Goal: Task Accomplishment & Management: Manage account settings

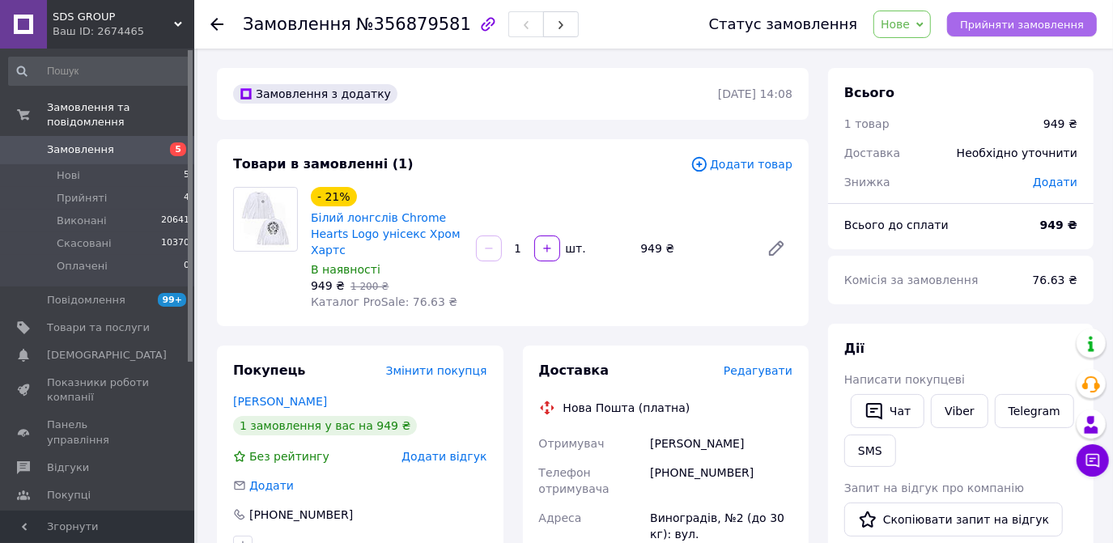
click at [984, 23] on span "Прийняти замовлення" at bounding box center [1022, 25] width 124 height 12
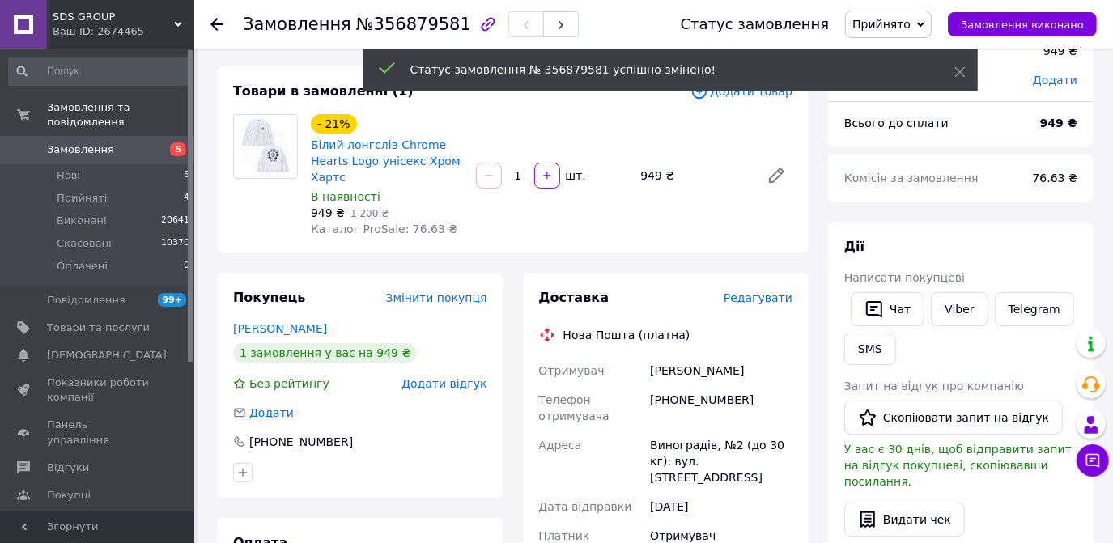
scroll to position [147, 0]
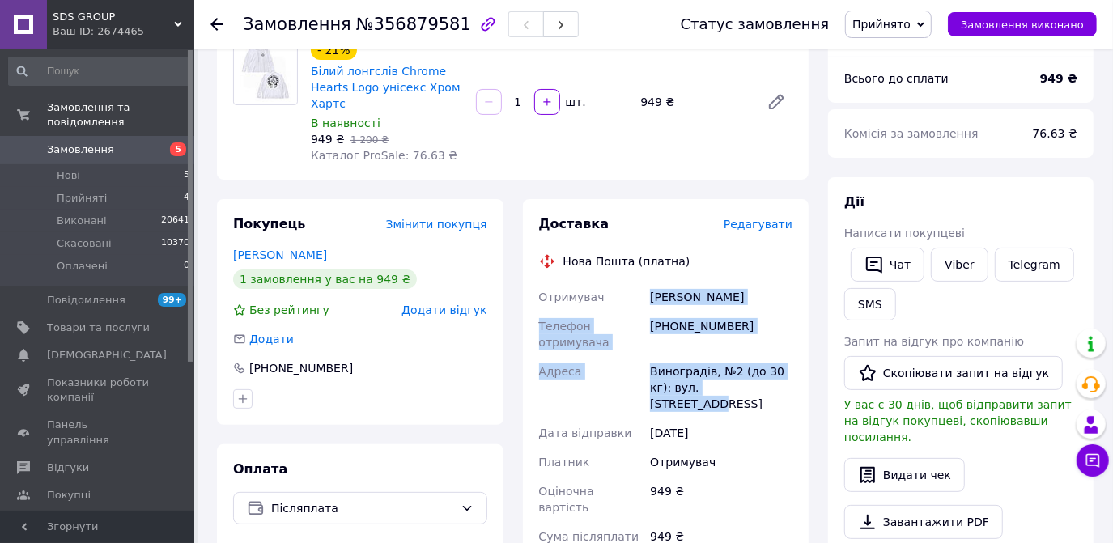
drag, startPoint x: 733, startPoint y: 389, endPoint x: 648, endPoint y: 295, distance: 125.5
click at [648, 295] on div "Отримувач [PERSON_NAME] Телефон отримувача [PHONE_NUMBER] [GEOGRAPHIC_DATA] Вин…" at bounding box center [666, 461] width 261 height 359
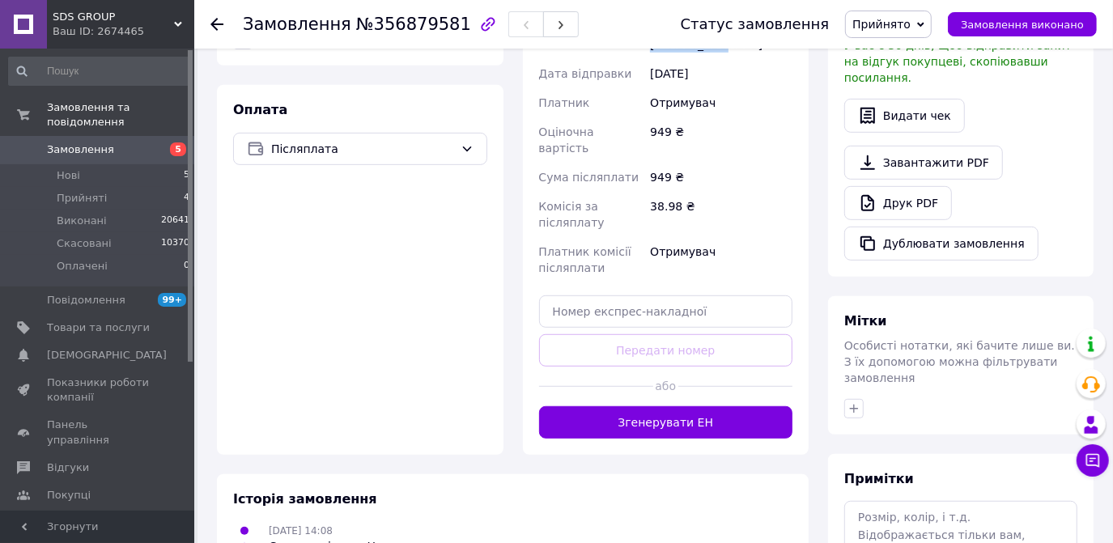
scroll to position [515, 0]
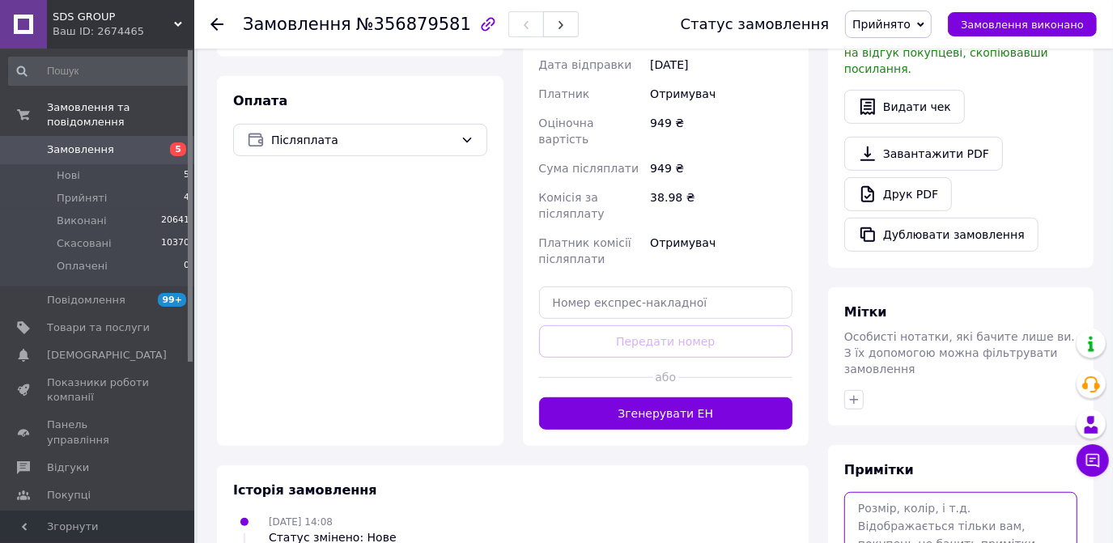
click at [886, 492] on textarea at bounding box center [960, 535] width 233 height 86
paste textarea "[PERSON_NAME] Телефон отримувача [PHONE_NUMBER] [GEOGRAPHIC_DATA][PERSON_NAME],…"
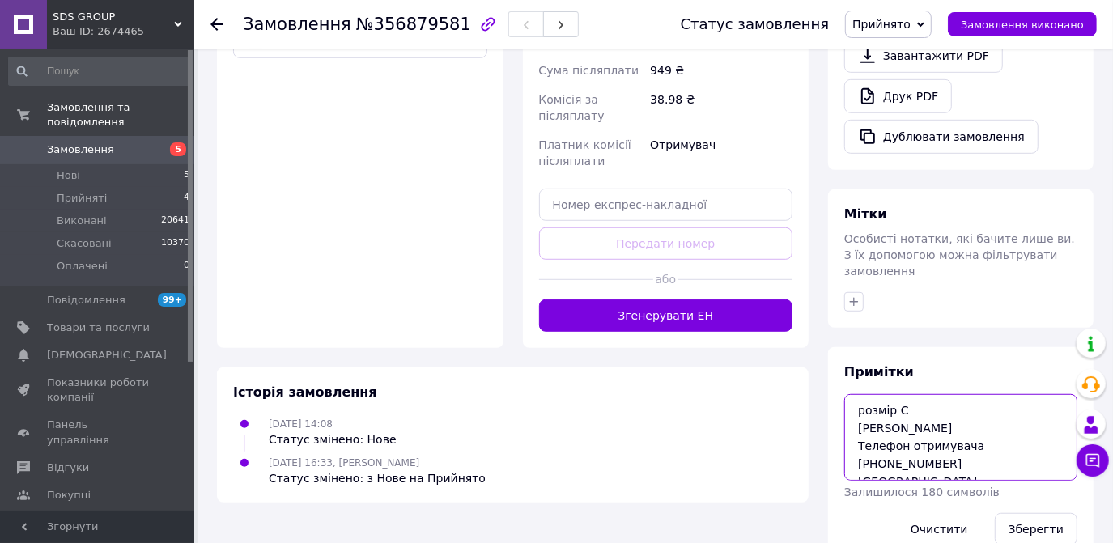
scroll to position [614, 0]
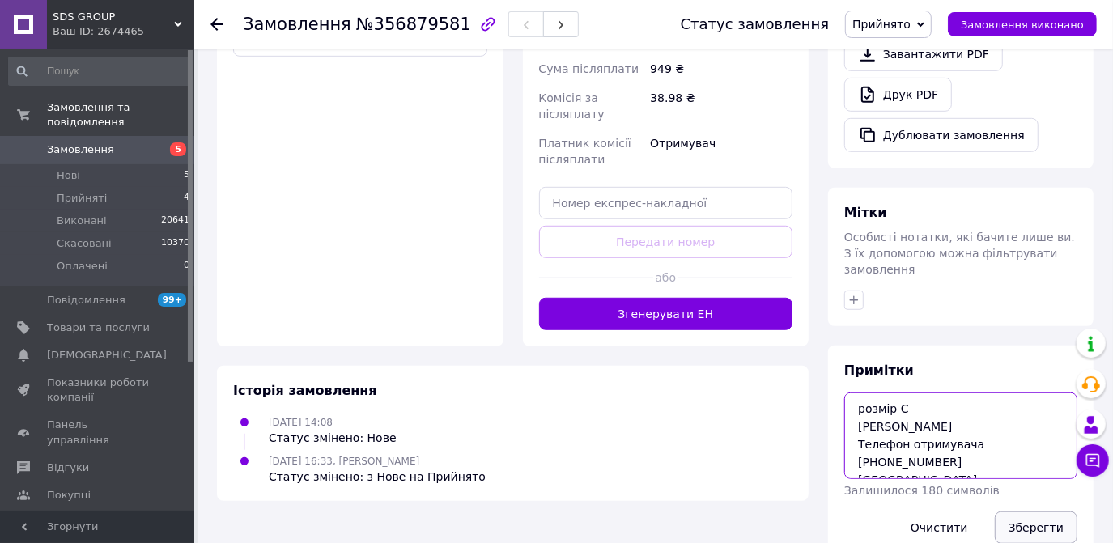
type textarea "розмір С [PERSON_NAME] Телефон отримувача [PHONE_NUMBER] [GEOGRAPHIC_DATA] Вино…"
click at [1021, 512] on button "Зберегти" at bounding box center [1036, 528] width 83 height 32
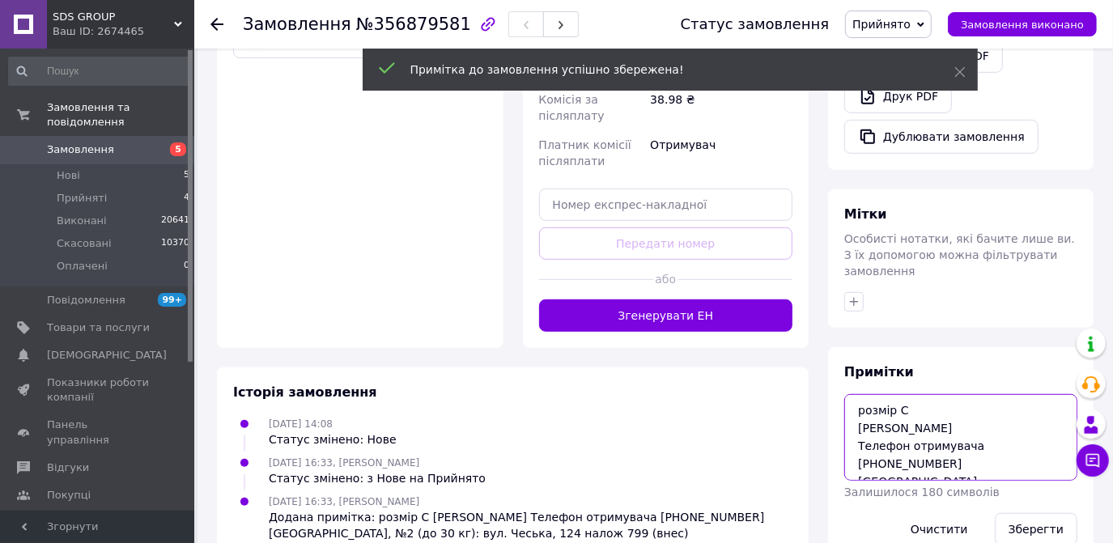
scroll to position [70, 0]
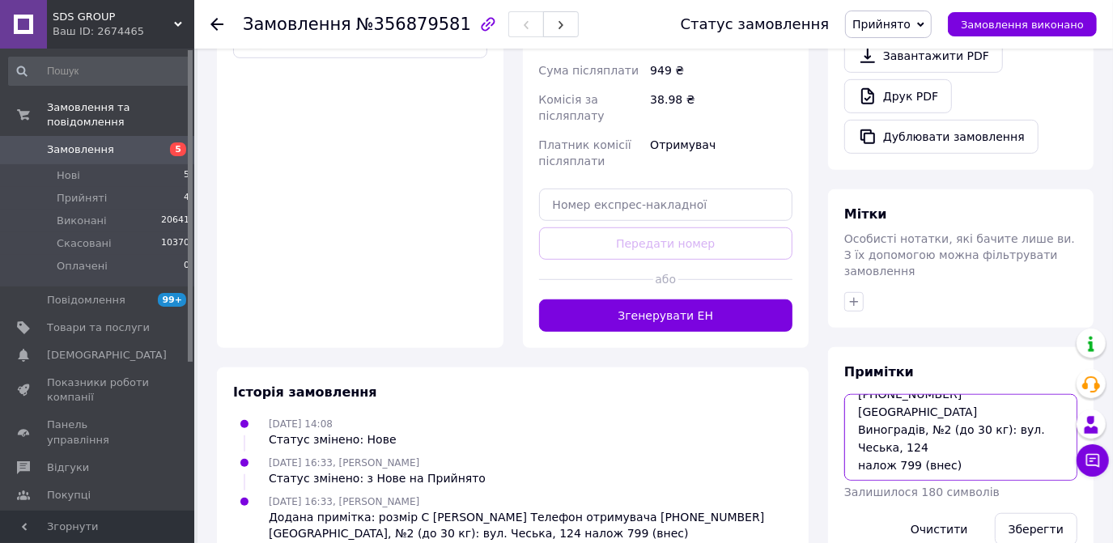
drag, startPoint x: 856, startPoint y: 338, endPoint x: 1021, endPoint y: 452, distance: 200.1
click at [1021, 452] on div "Примітки розмір С [PERSON_NAME] Телефон отримувача [PHONE_NUMBER] [GEOGRAPHIC_D…" at bounding box center [960, 454] width 233 height 182
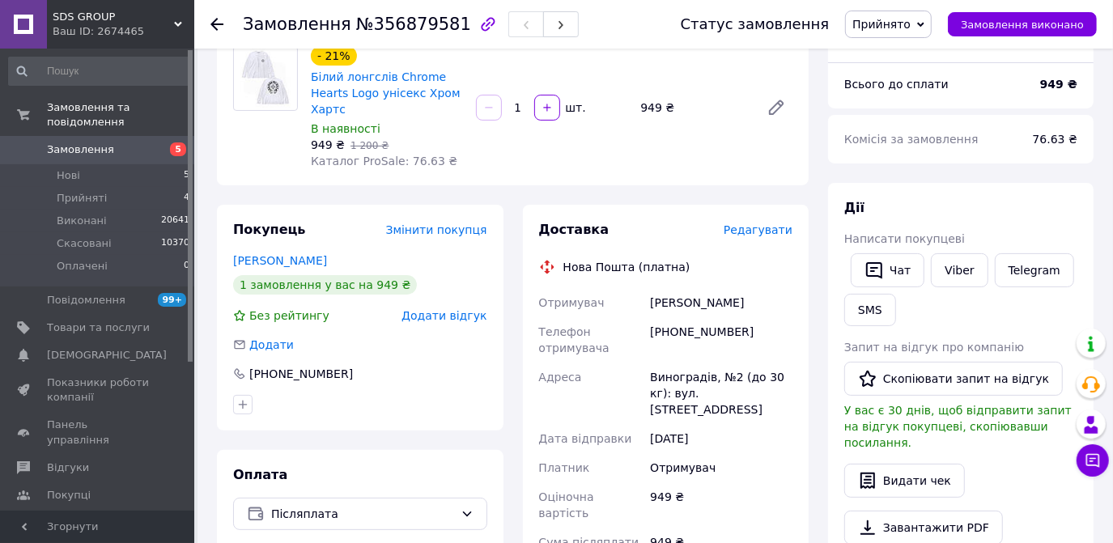
scroll to position [23, 0]
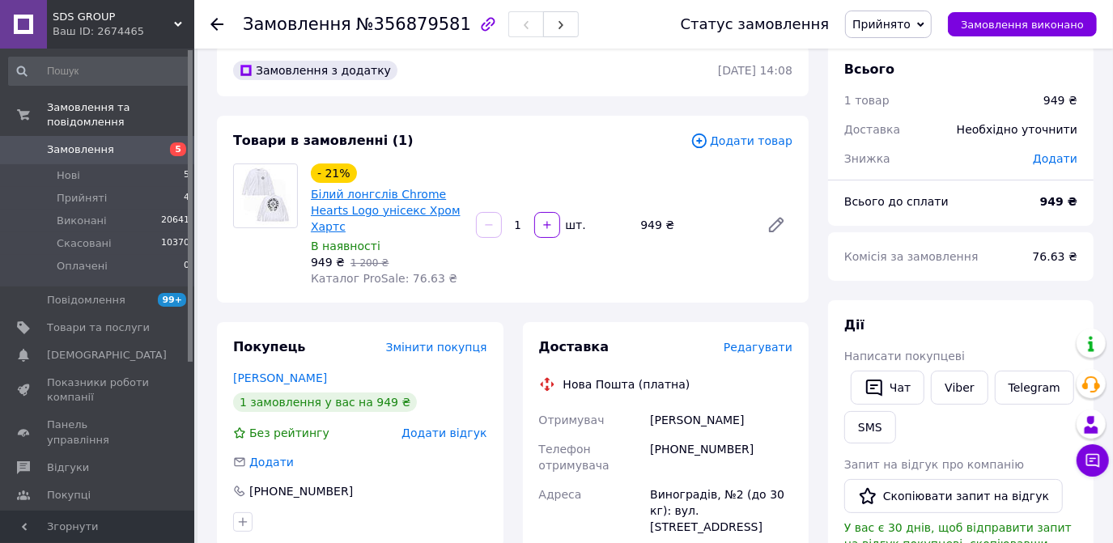
click at [414, 212] on link "Білий лонгслів Chrome Hearts Logo унісекс Хром Хартс" at bounding box center [386, 210] width 150 height 45
click at [79, 142] on span "Замовлення" at bounding box center [80, 149] width 67 height 15
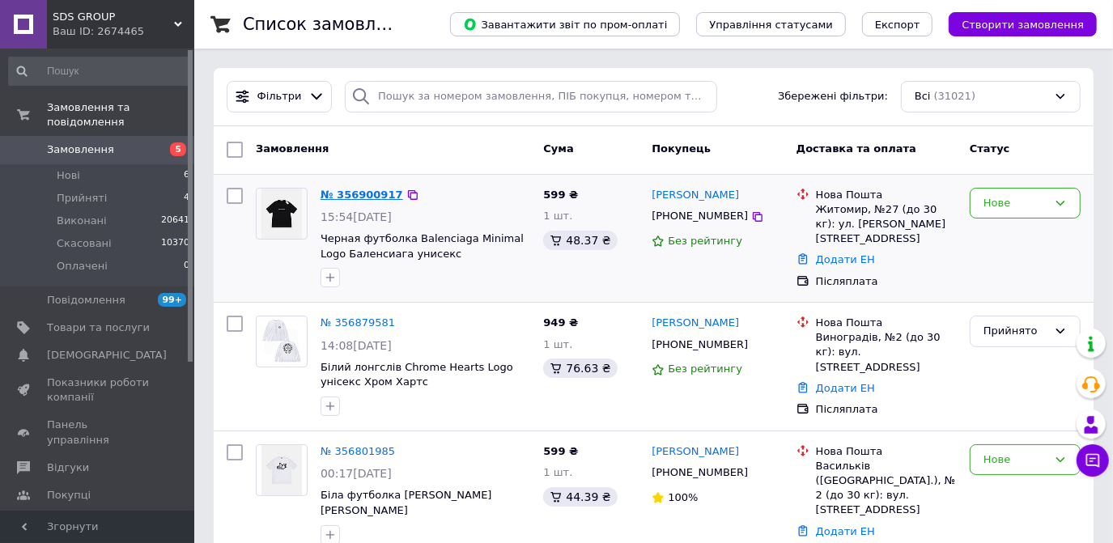
click at [363, 193] on link "№ 356900917" at bounding box center [362, 195] width 83 height 12
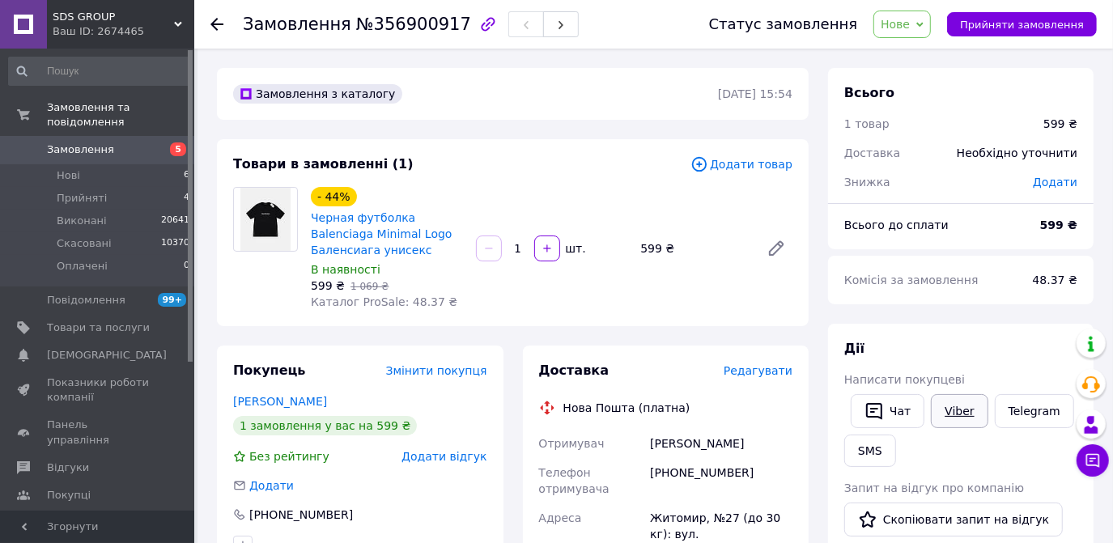
click at [956, 421] on link "Viber" at bounding box center [959, 411] width 57 height 34
click at [91, 142] on span "Замовлення" at bounding box center [80, 149] width 67 height 15
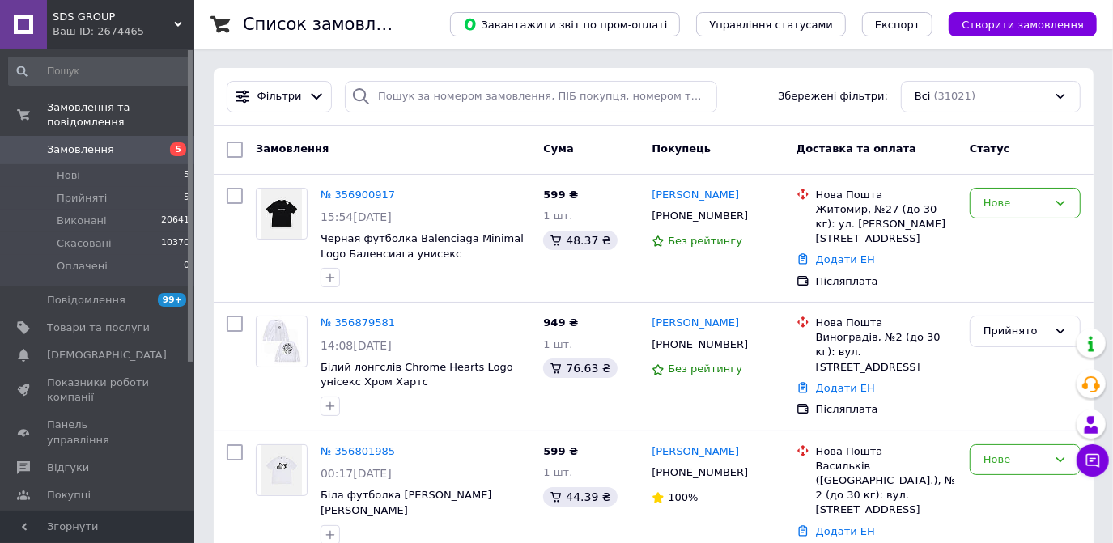
click at [83, 142] on span "Замовлення" at bounding box center [80, 149] width 67 height 15
click at [87, 142] on span "Замовлення" at bounding box center [80, 149] width 67 height 15
